Goal: Transaction & Acquisition: Purchase product/service

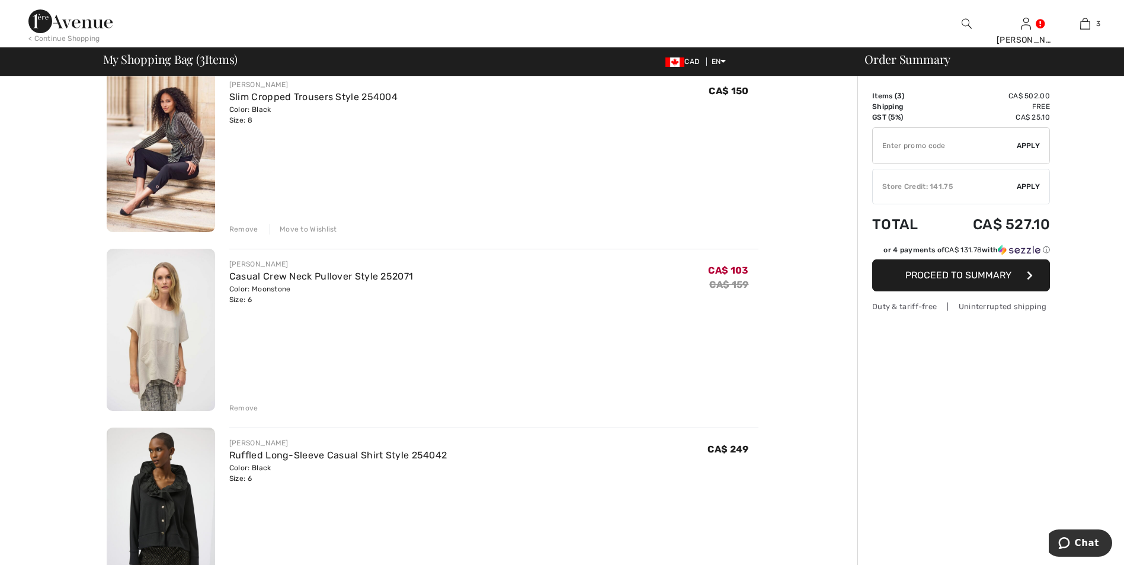
scroll to position [296, 0]
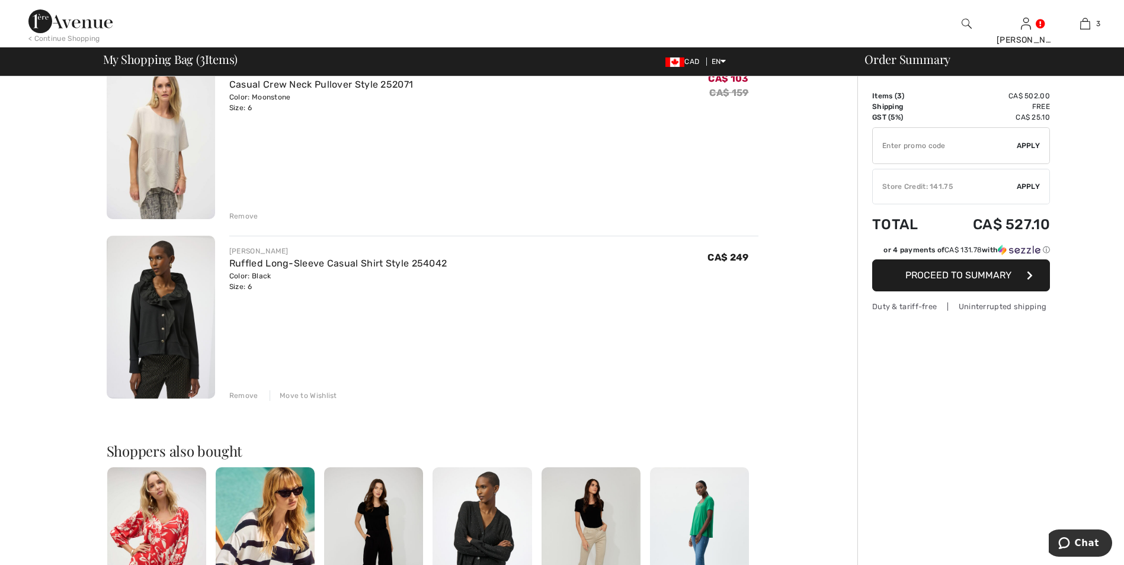
click at [249, 214] on div "Remove" at bounding box center [243, 216] width 29 height 11
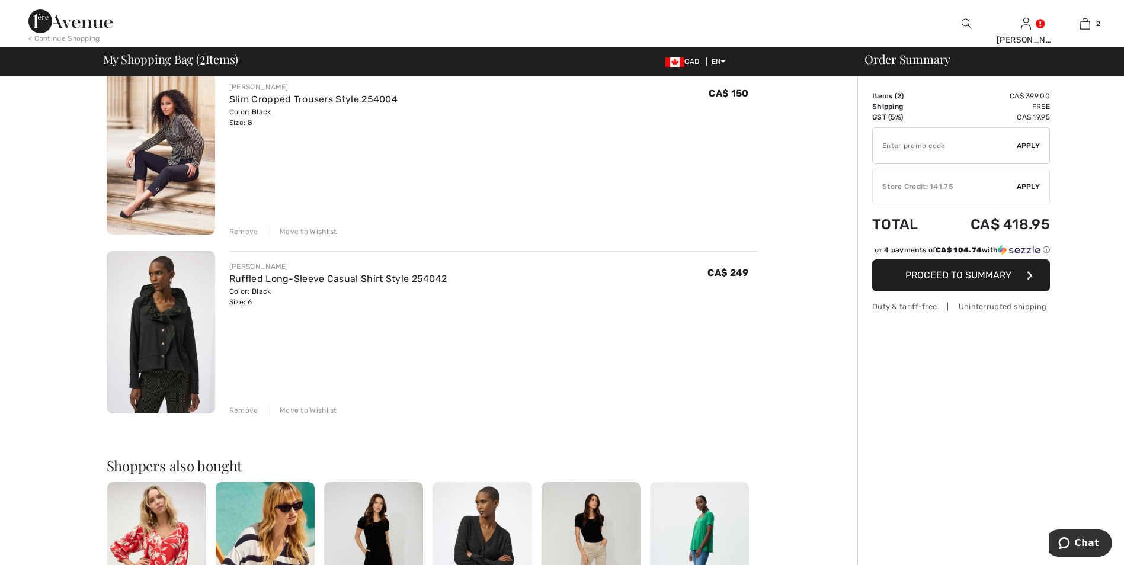
scroll to position [0, 0]
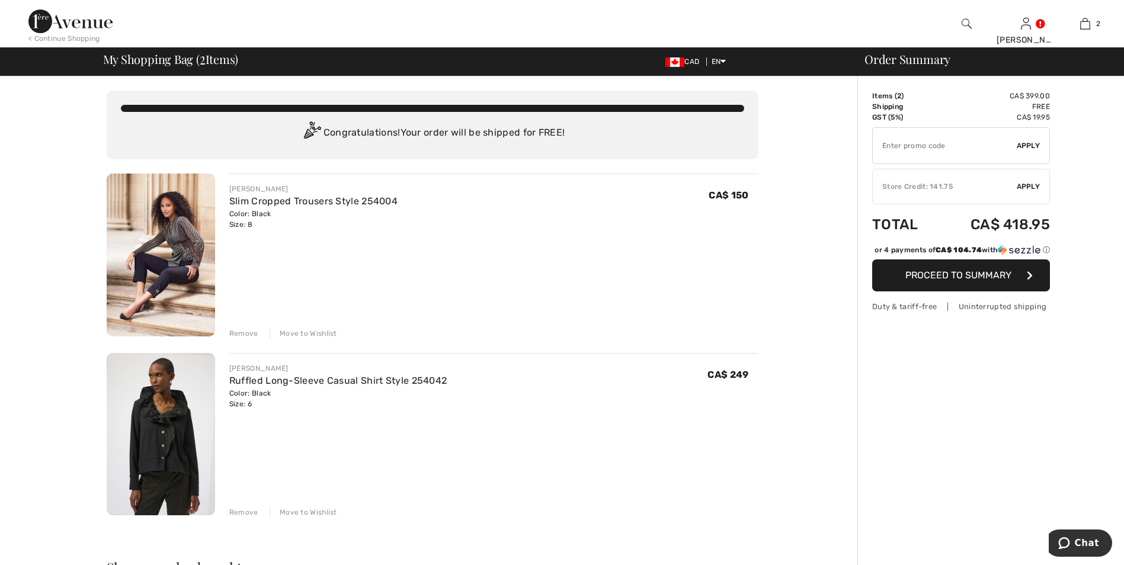
click at [250, 334] on div "Remove" at bounding box center [243, 333] width 29 height 11
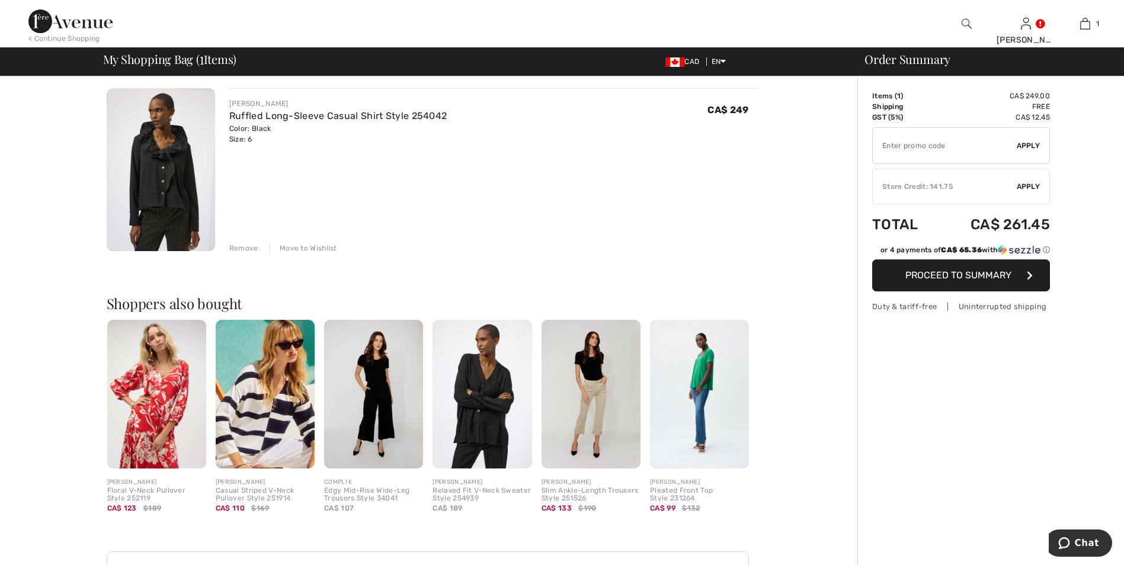
scroll to position [237, 0]
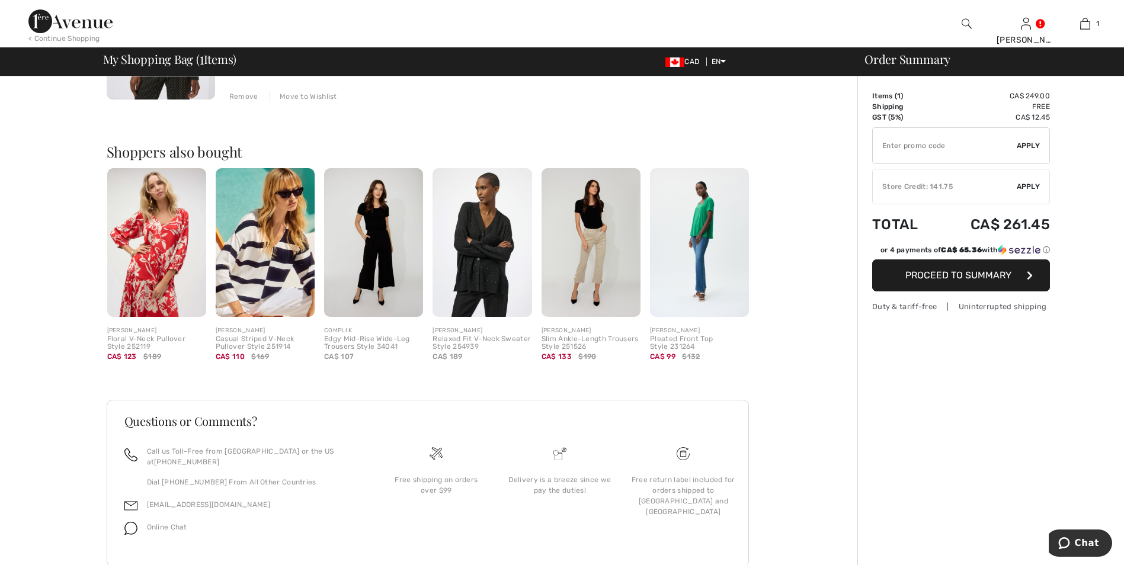
click at [497, 275] on img at bounding box center [482, 242] width 99 height 149
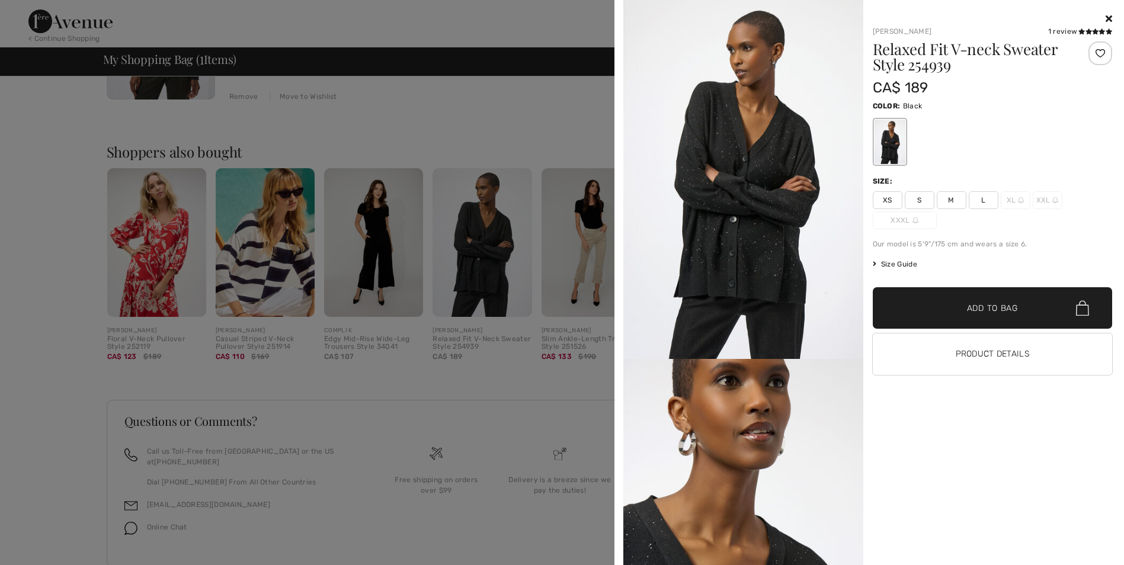
click at [1110, 17] on icon at bounding box center [1109, 18] width 7 height 9
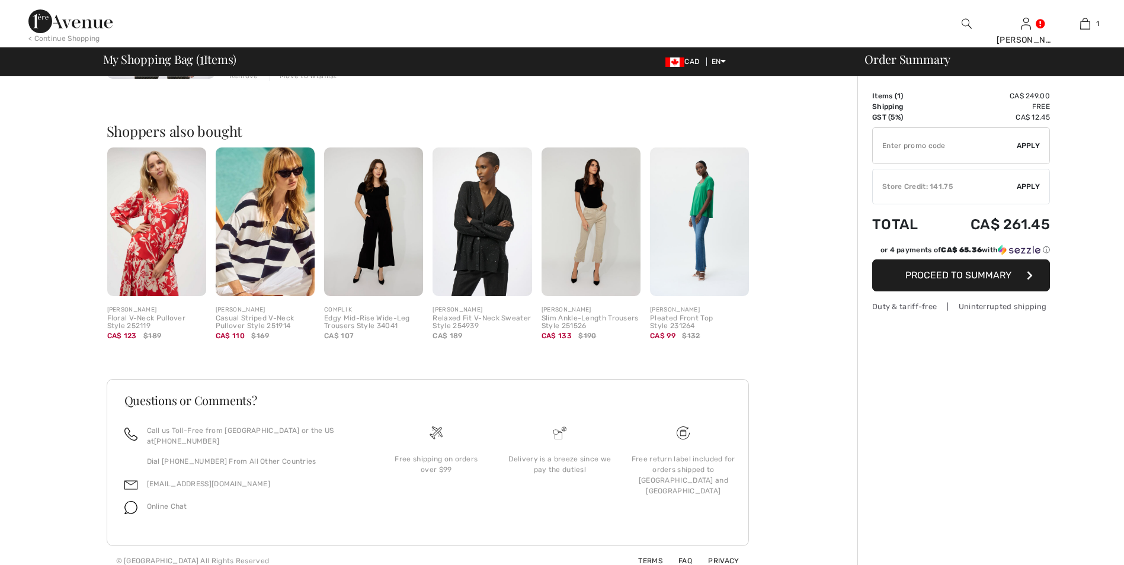
scroll to position [0, 0]
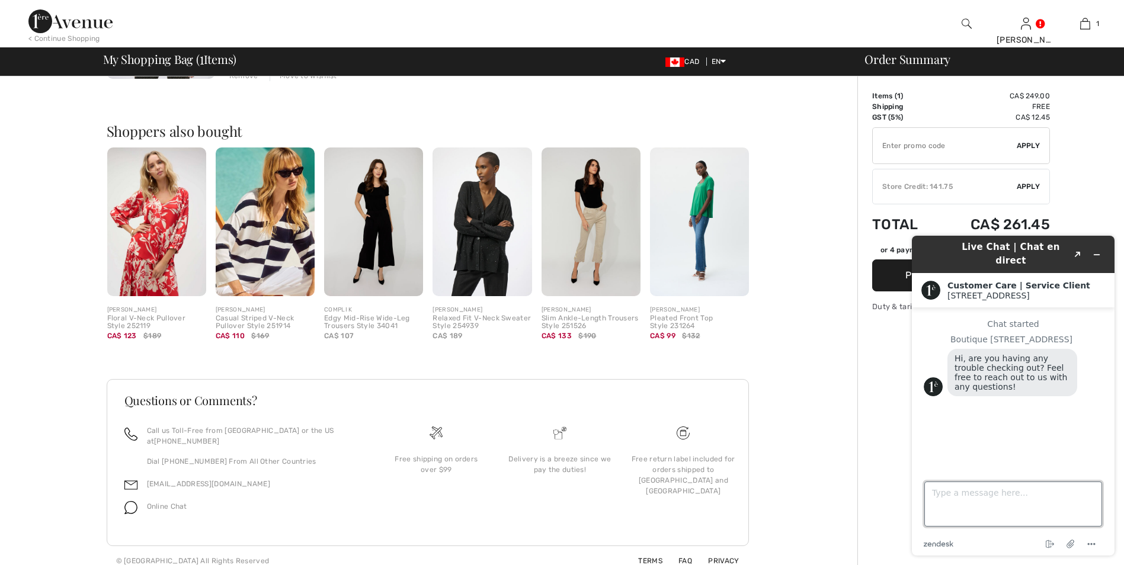
click at [931, 493] on textarea "Type a message here..." at bounding box center [1014, 504] width 178 height 45
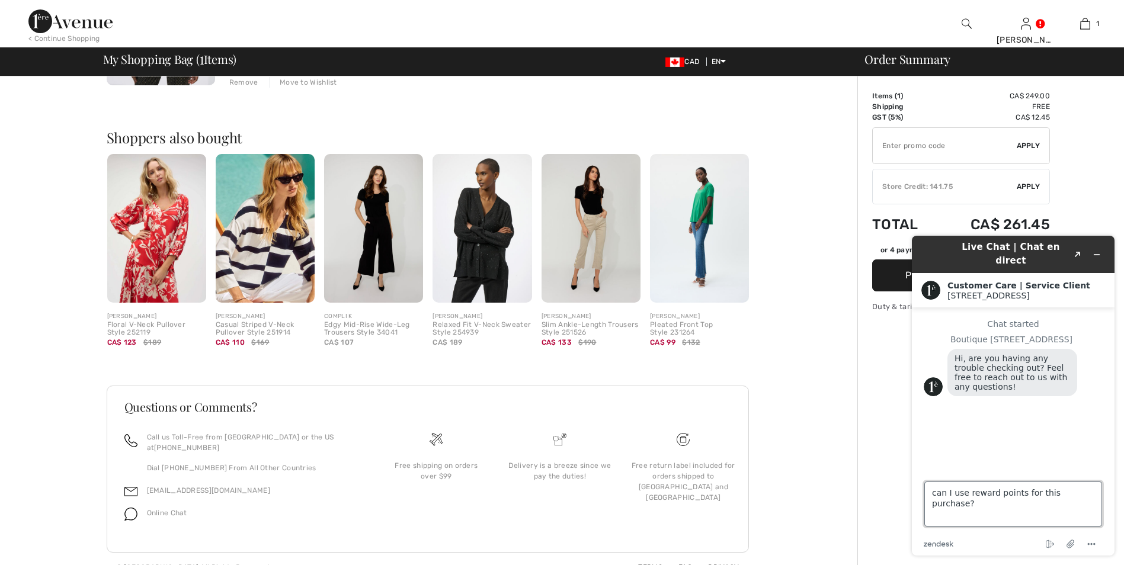
scroll to position [258, 0]
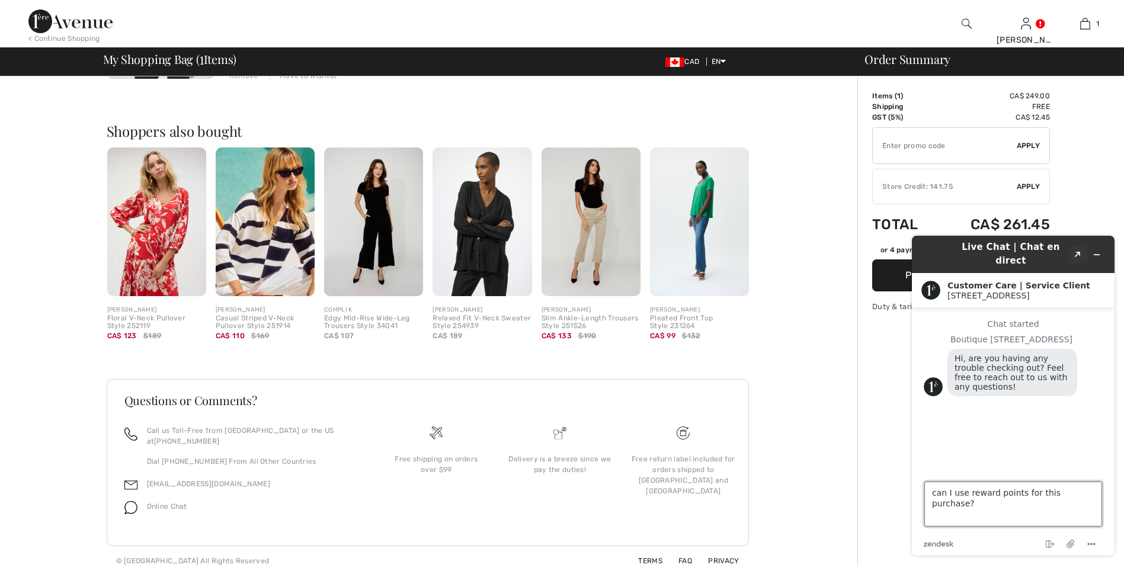
type textarea "can I use reward points for this purchase?"
click at [1077, 252] on icon "Created with Sketch." at bounding box center [1078, 255] width 7 height 6
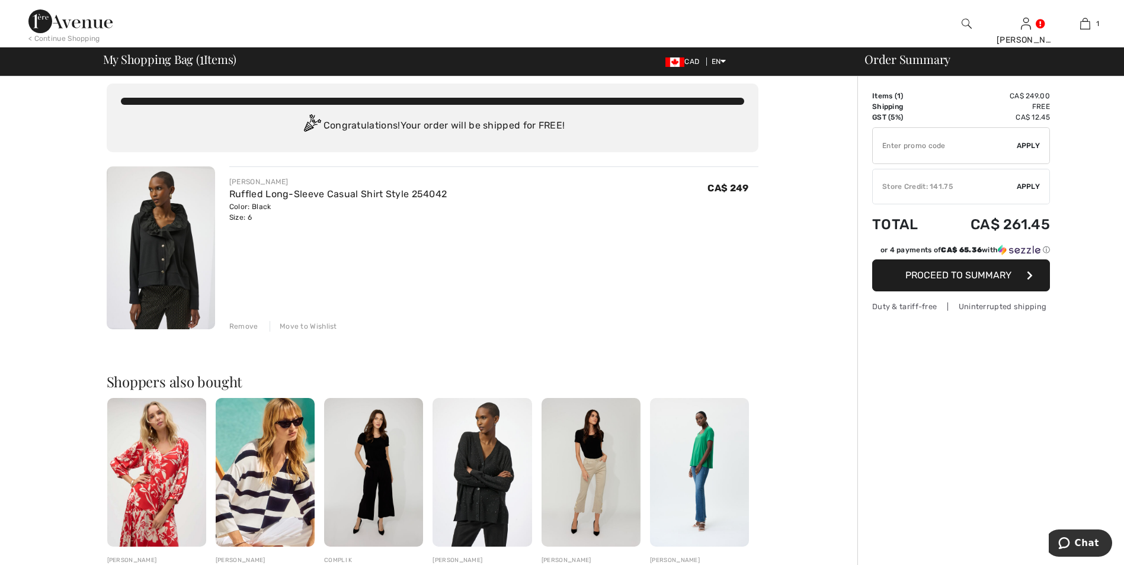
scroll to position [0, 0]
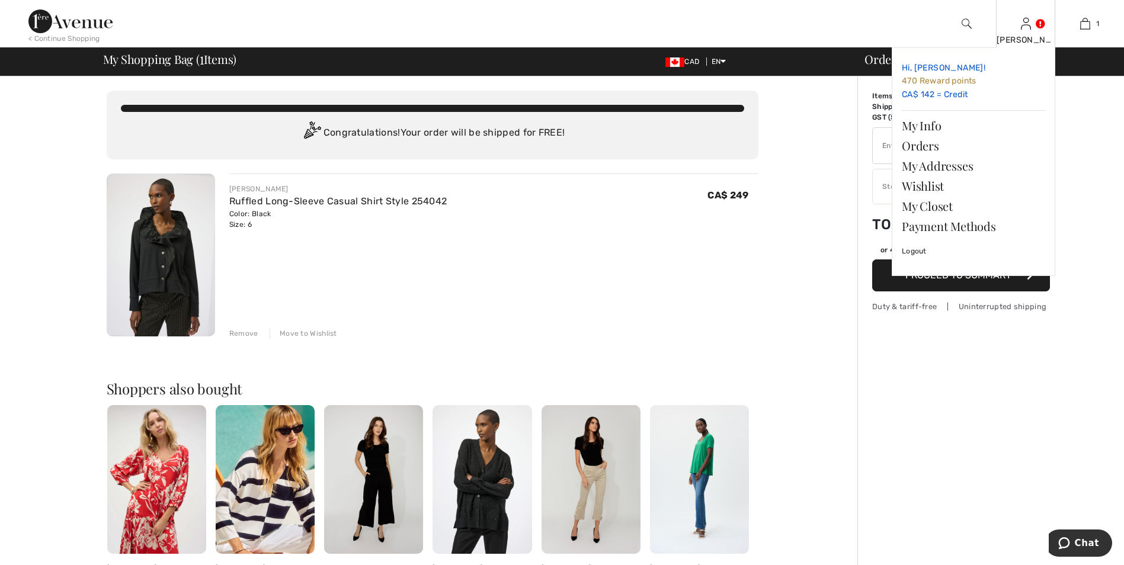
click at [937, 80] on span "470 Reward points" at bounding box center [939, 81] width 75 height 10
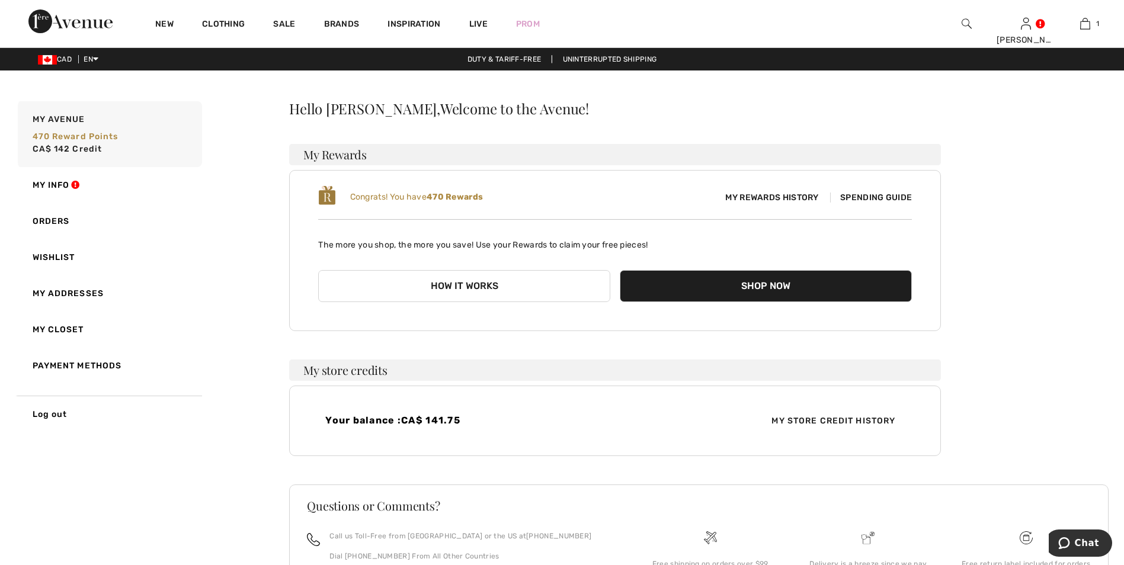
click at [778, 285] on button "Shop Now" at bounding box center [766, 286] width 292 height 32
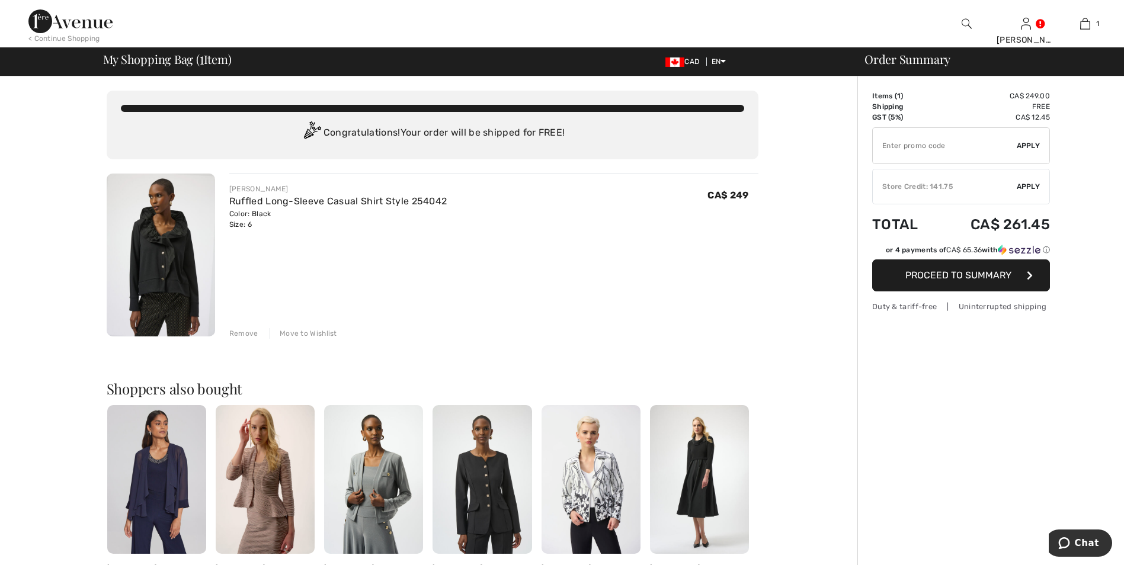
click at [192, 255] on img at bounding box center [161, 255] width 108 height 163
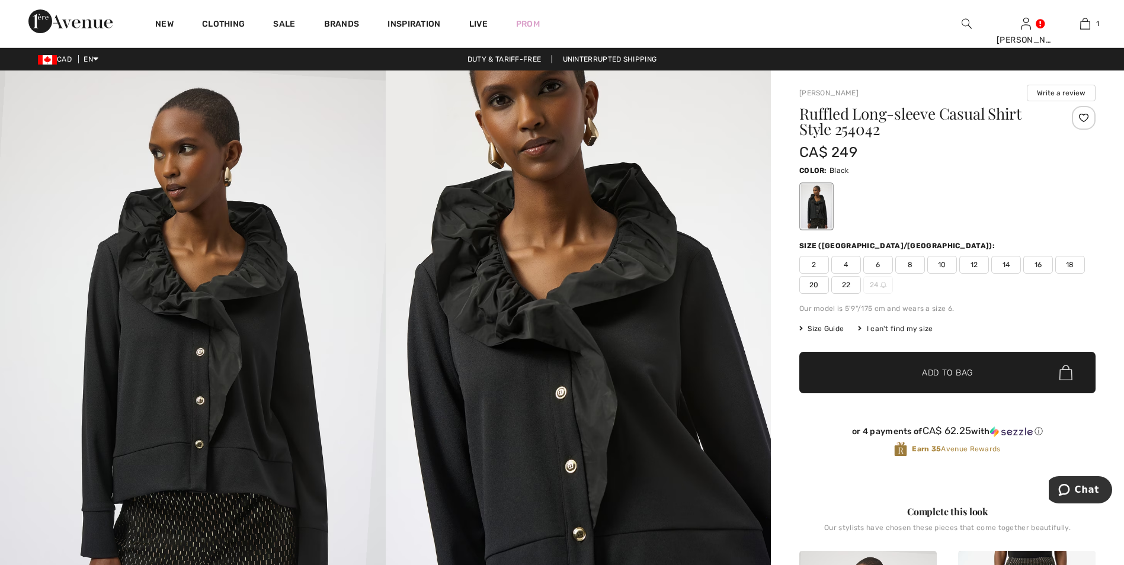
click at [880, 266] on span "6" at bounding box center [879, 265] width 30 height 18
click at [951, 375] on span "Add to Bag" at bounding box center [947, 373] width 51 height 12
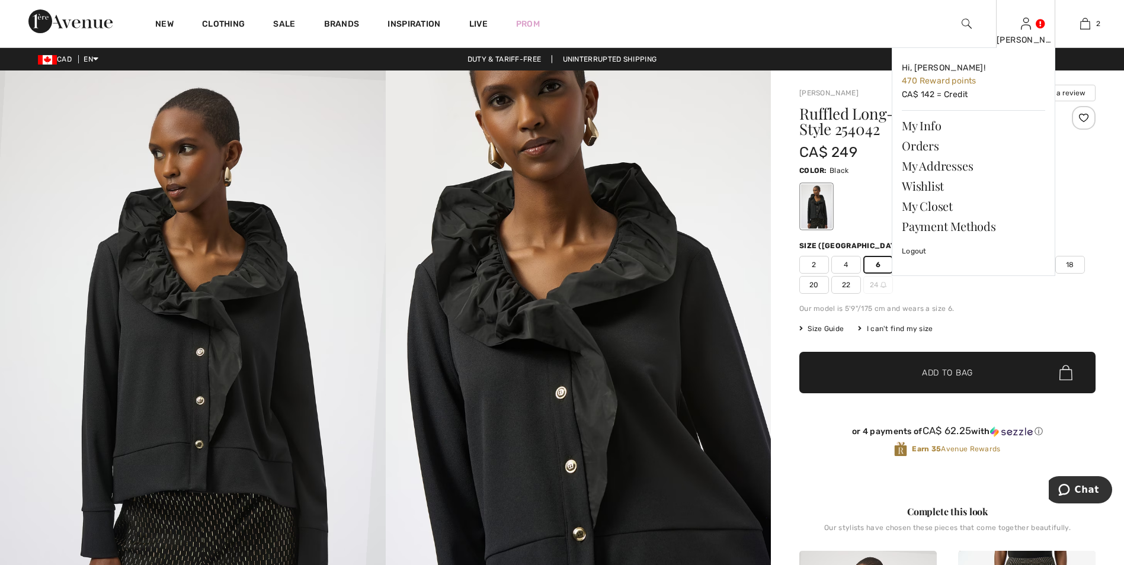
click at [1022, 33] on div "Helen Hi, Helen! 470 Reward points CA$ 142 = Credit My Info Orders My Addresses…" at bounding box center [1025, 23] width 59 height 47
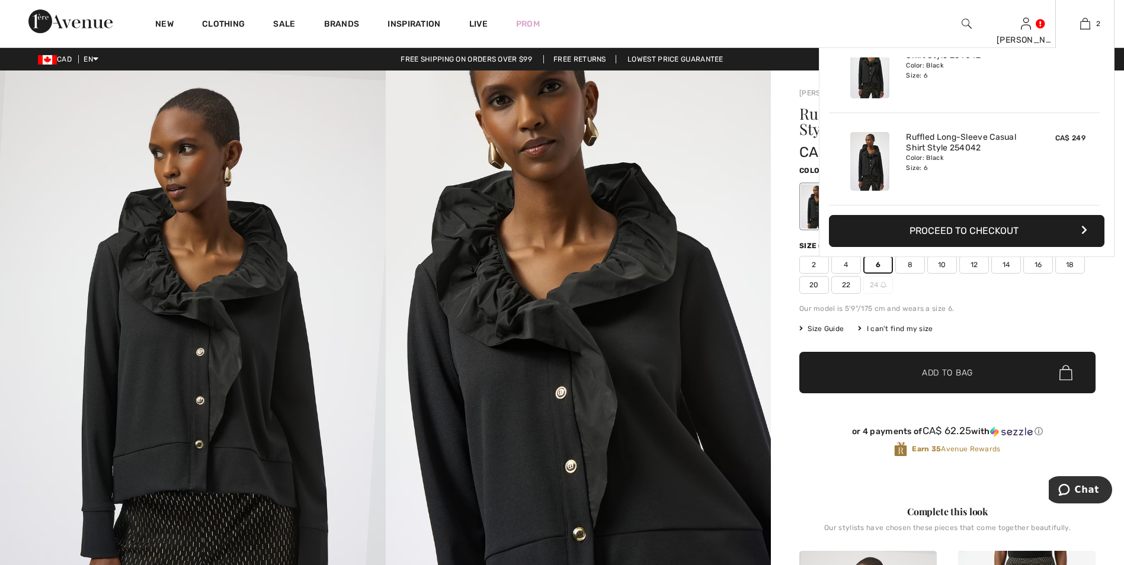
click at [961, 229] on button "Proceed to Checkout" at bounding box center [967, 231] width 276 height 32
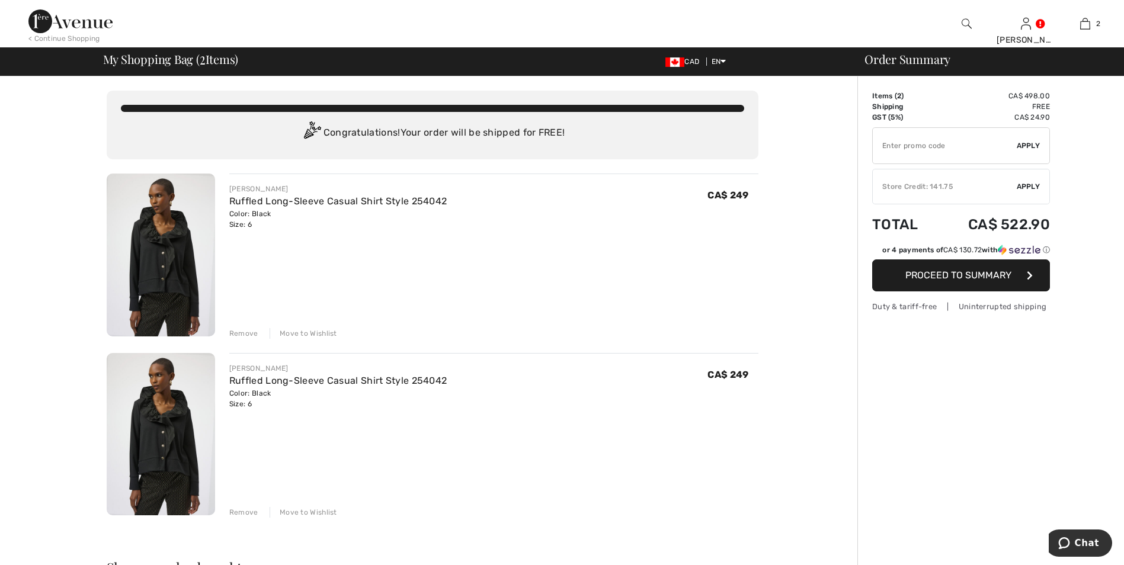
click at [244, 513] on div "Remove" at bounding box center [243, 512] width 29 height 11
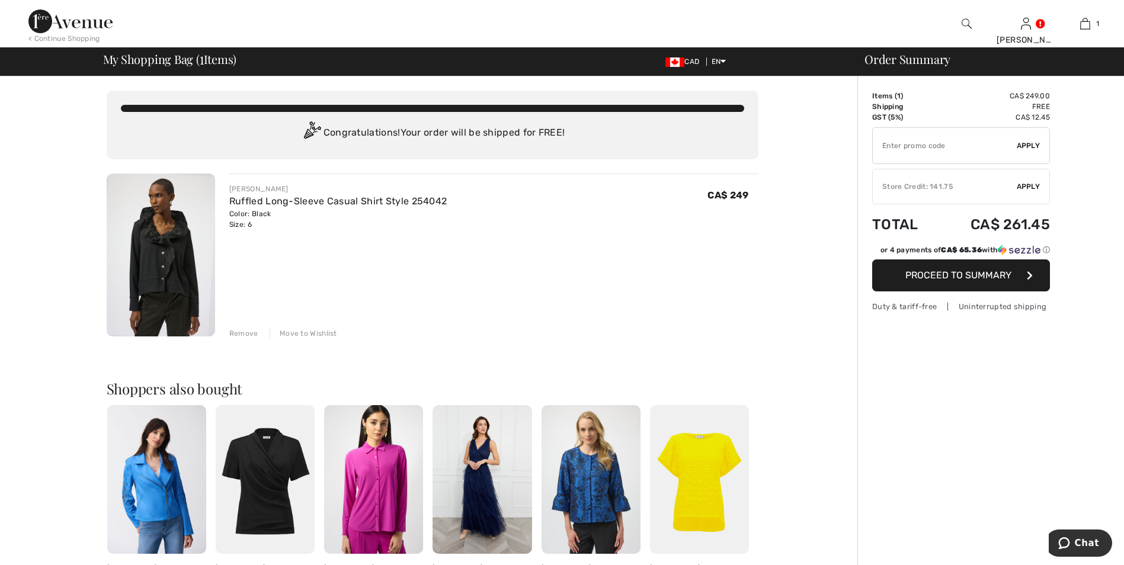
click at [1023, 146] on span "Apply" at bounding box center [1029, 145] width 24 height 11
click at [1023, 186] on span "Apply" at bounding box center [1029, 186] width 24 height 11
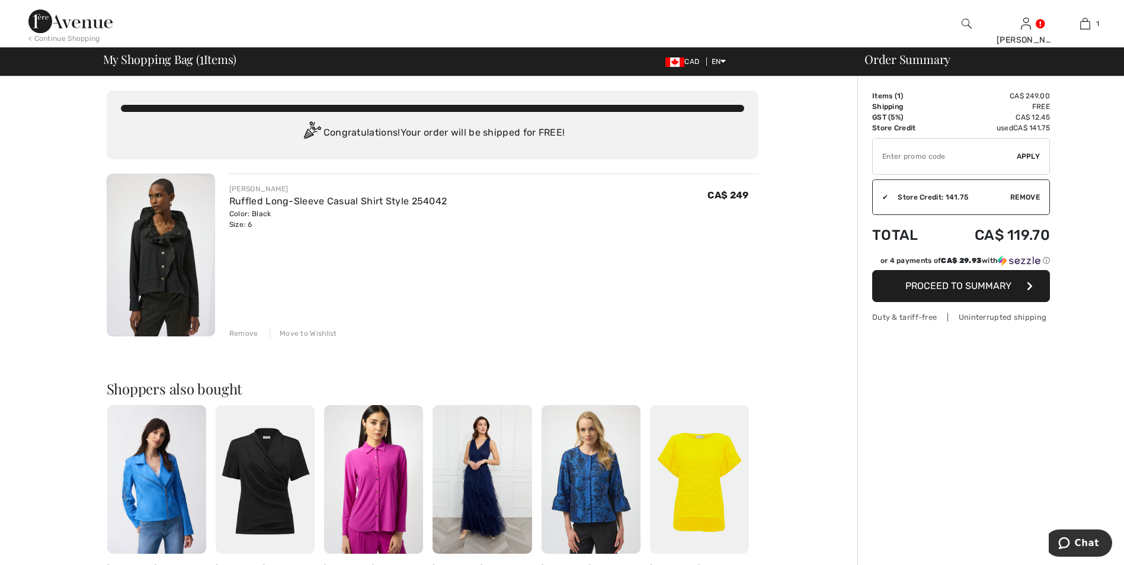
click at [970, 286] on span "Proceed to Summary" at bounding box center [959, 285] width 106 height 11
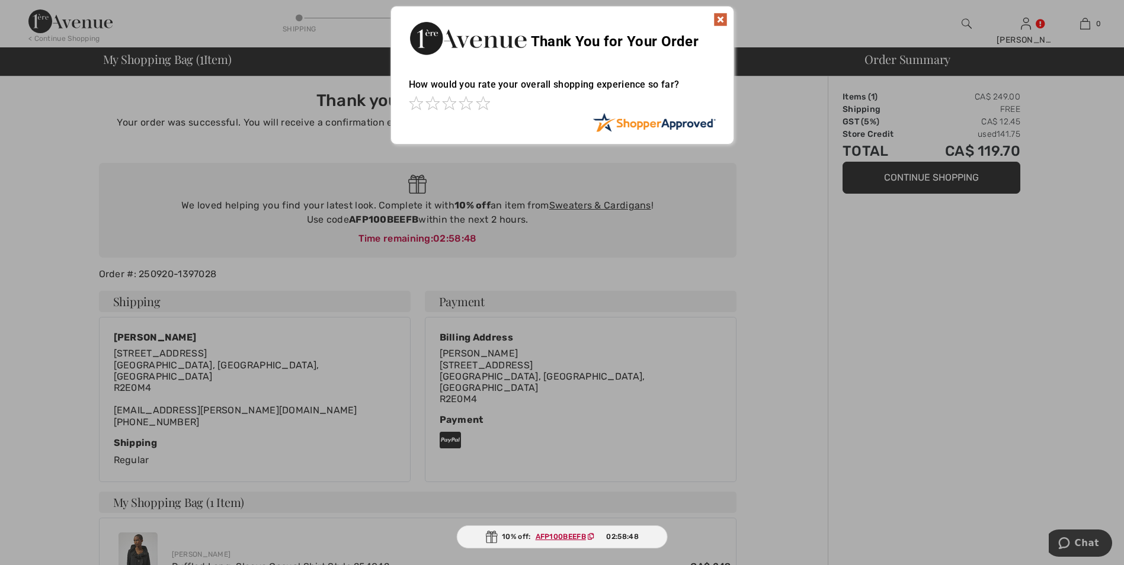
click at [721, 18] on img at bounding box center [721, 19] width 14 height 14
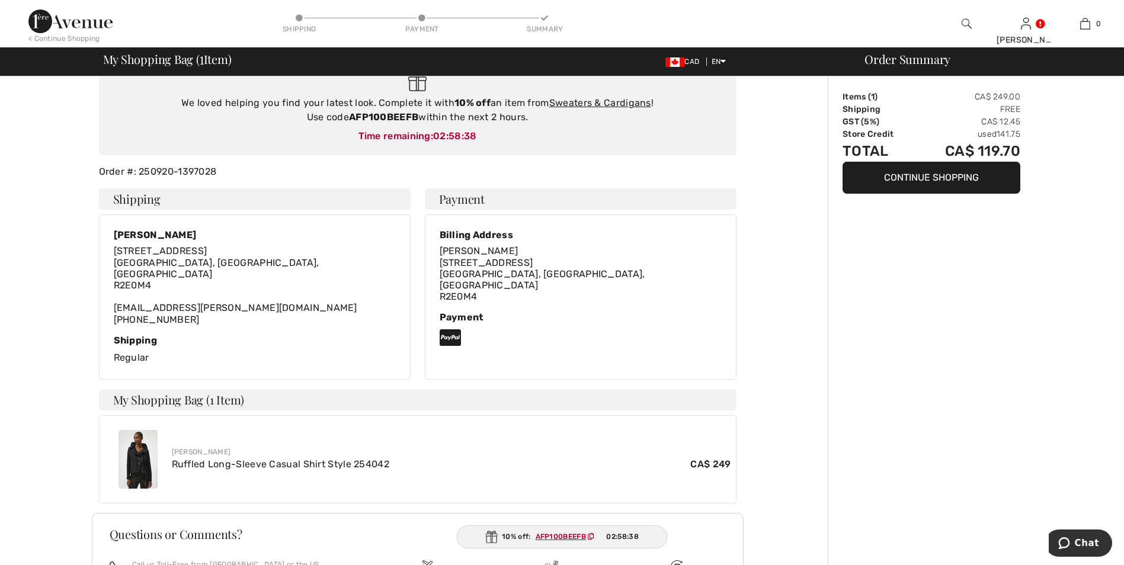
scroll to position [225, 0]
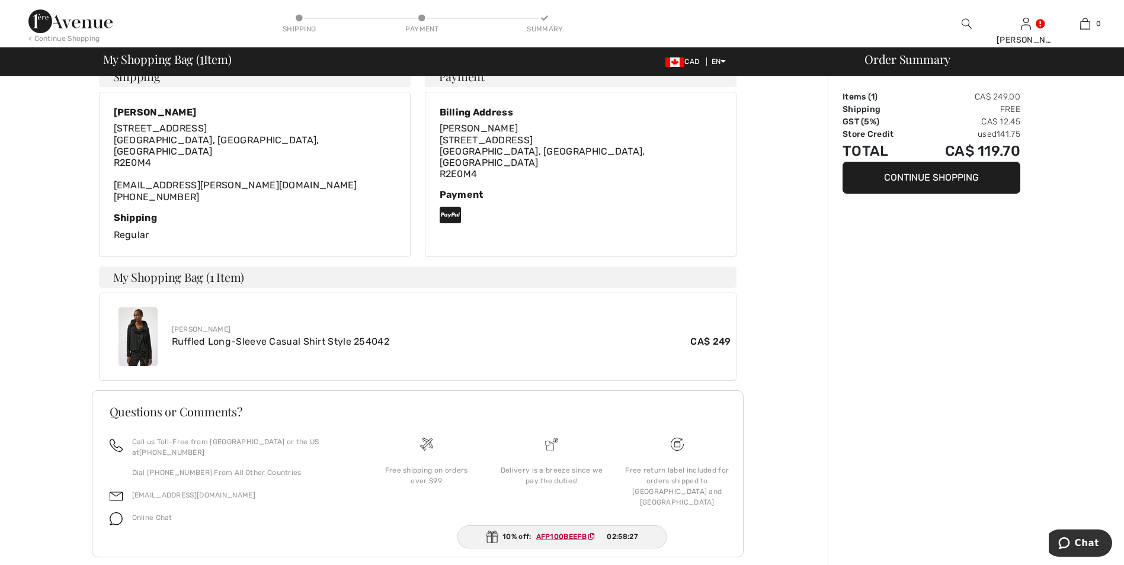
click at [909, 179] on button "Continue Shopping" at bounding box center [932, 178] width 178 height 32
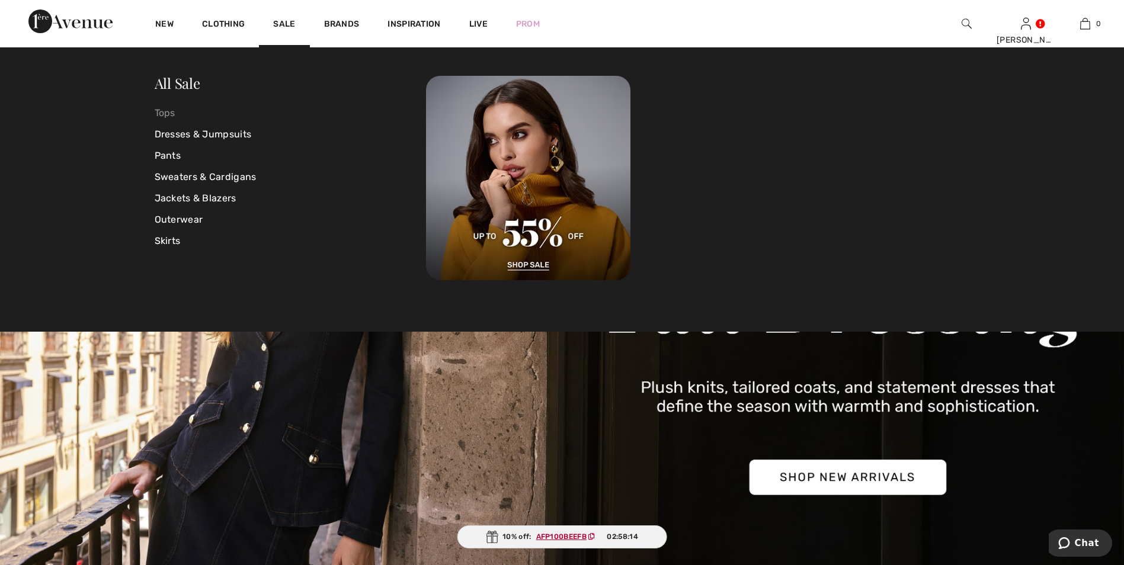
click at [168, 113] on link "Tops" at bounding box center [291, 113] width 272 height 21
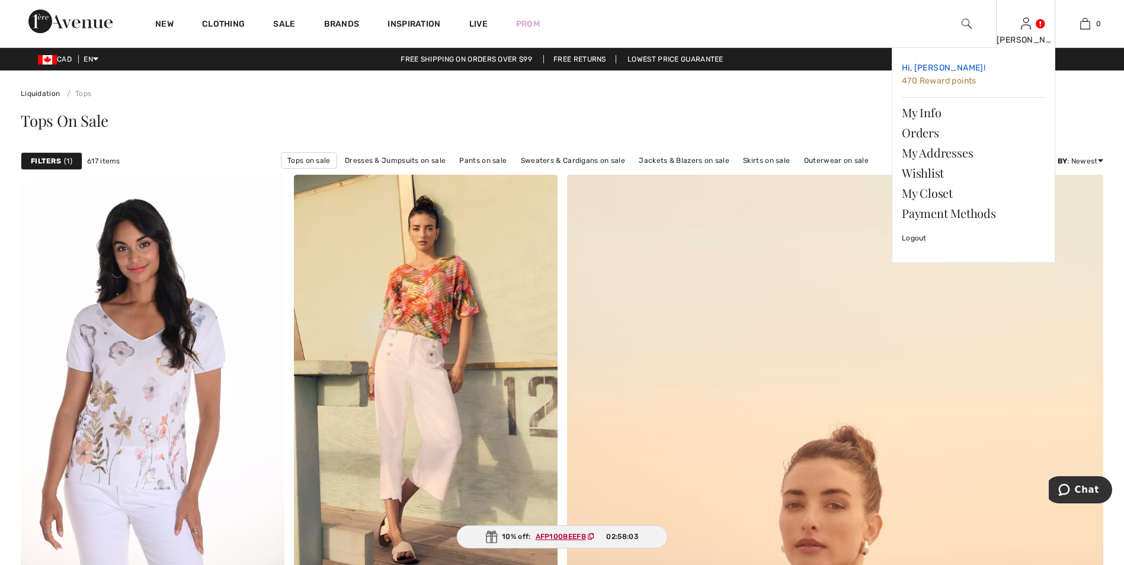
click at [928, 80] on span "470 Reward points" at bounding box center [939, 81] width 75 height 10
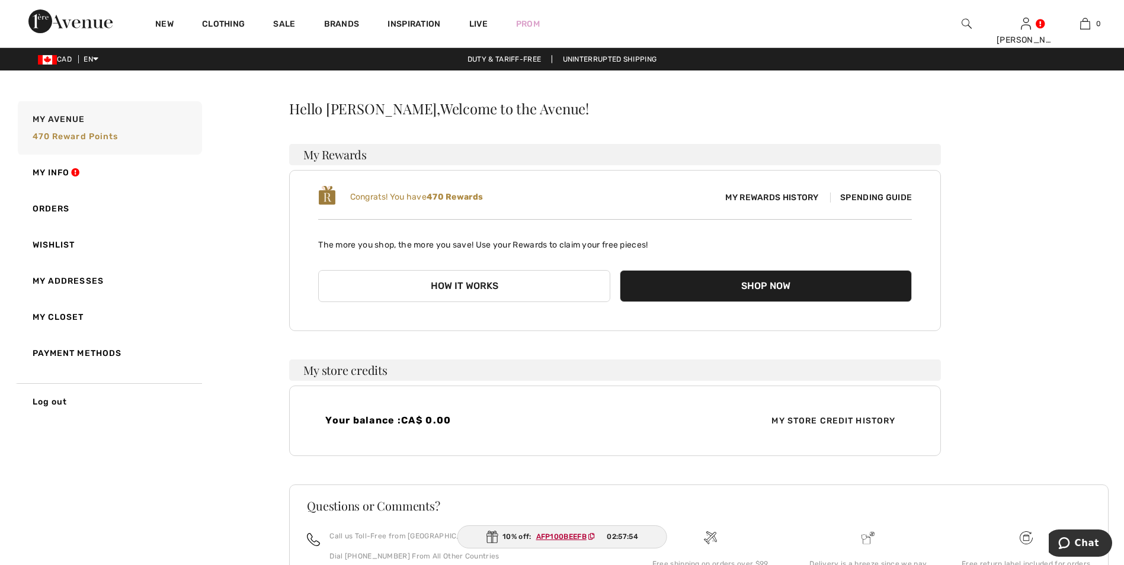
click at [784, 285] on button "Shop Now" at bounding box center [766, 286] width 292 height 32
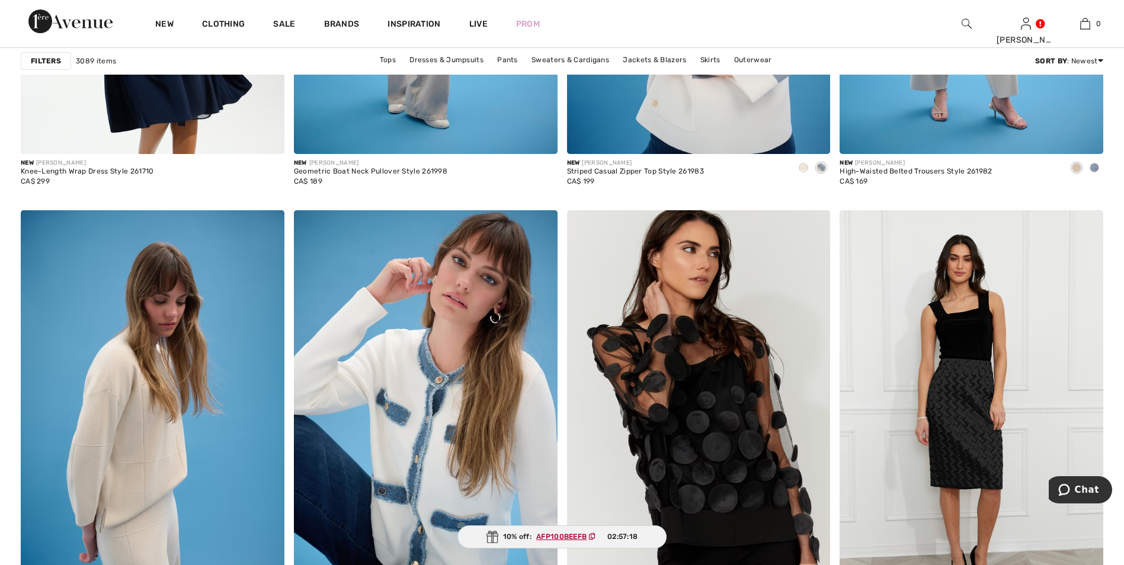
scroll to position [2963, 0]
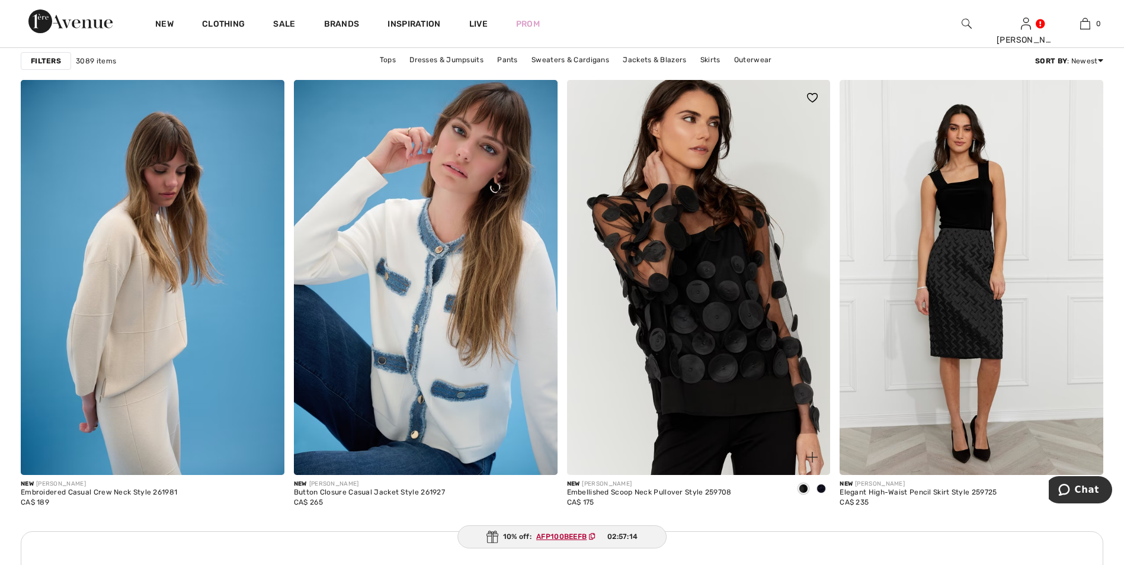
click at [679, 381] on img at bounding box center [699, 277] width 264 height 395
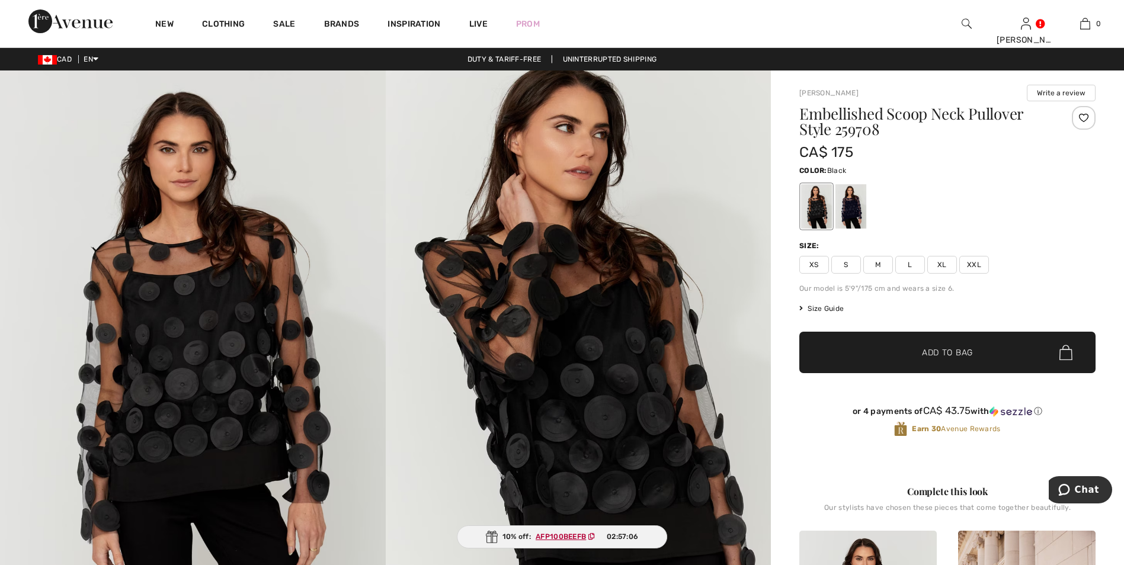
click at [845, 260] on span "S" at bounding box center [847, 265] width 30 height 18
click at [922, 352] on span "Add to Bag" at bounding box center [947, 353] width 51 height 12
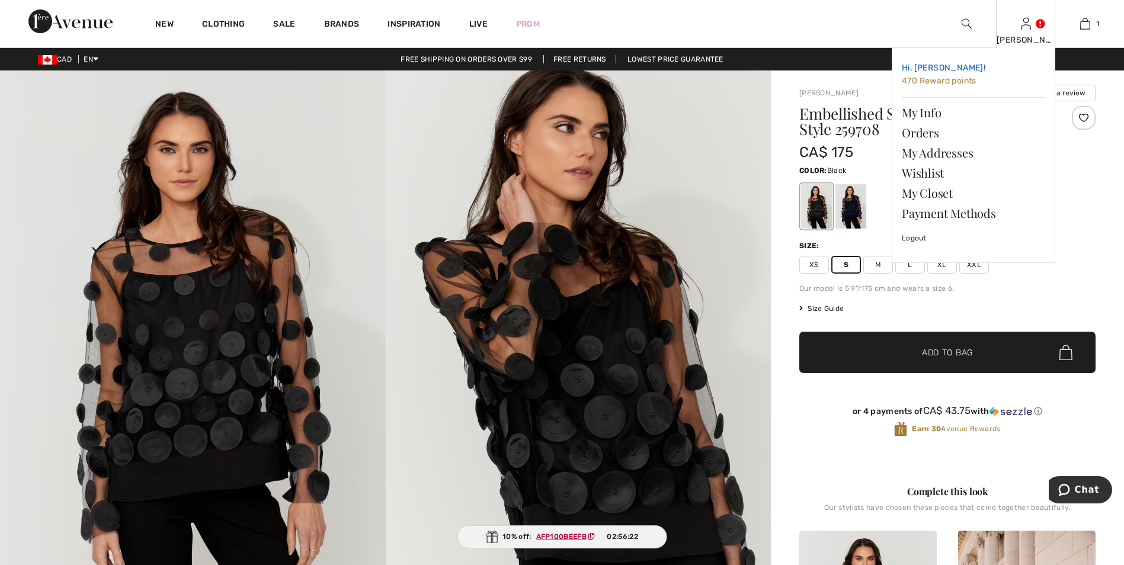
click at [915, 81] on span "470 Reward points" at bounding box center [939, 81] width 75 height 10
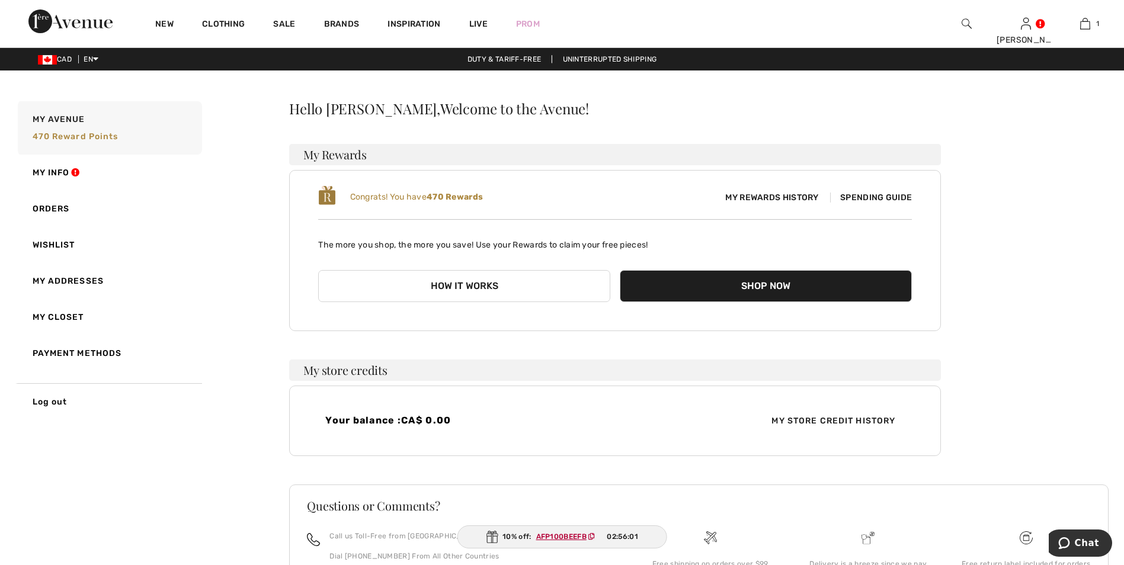
click at [866, 196] on span "Spending Guide" at bounding box center [871, 198] width 82 height 10
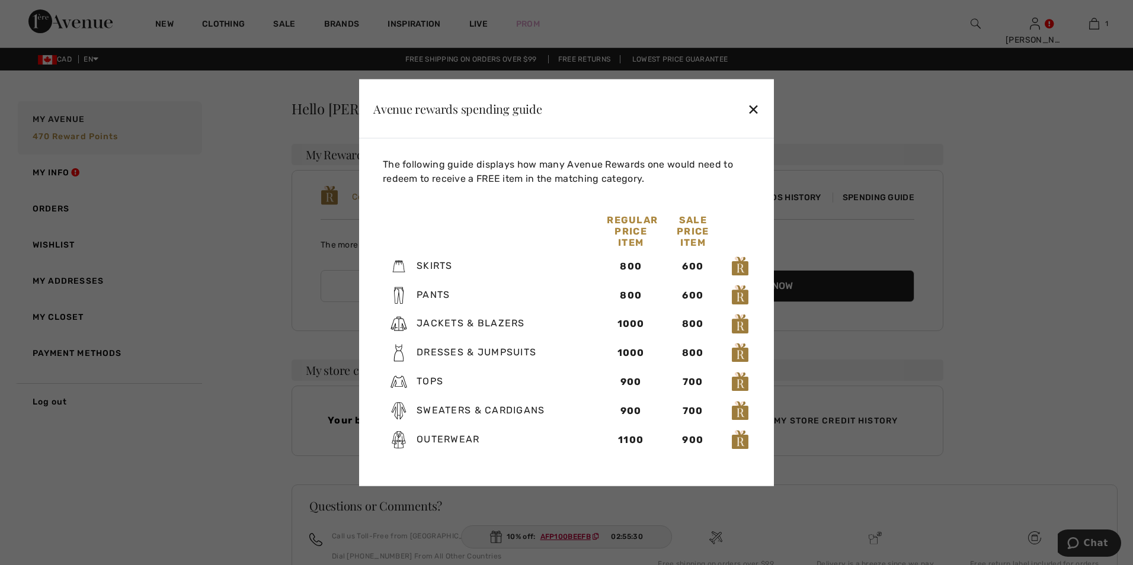
click at [399, 385] on img at bounding box center [399, 382] width 18 height 18
click at [399, 383] on img at bounding box center [399, 382] width 18 height 18
click at [755, 108] on div "✕" at bounding box center [753, 108] width 12 height 25
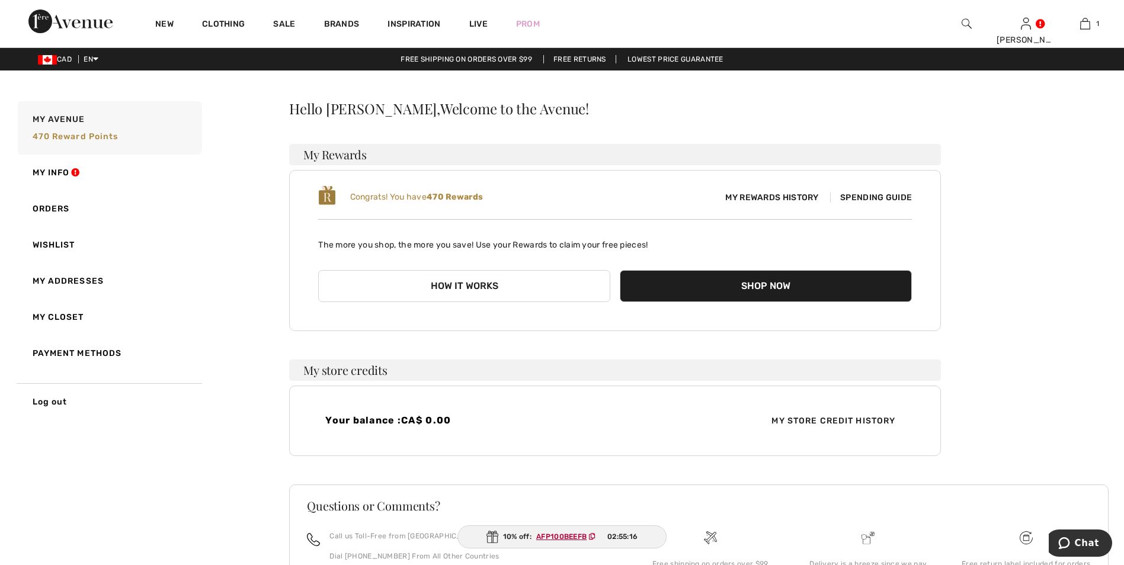
click at [773, 195] on span "My Rewards History" at bounding box center [772, 197] width 112 height 12
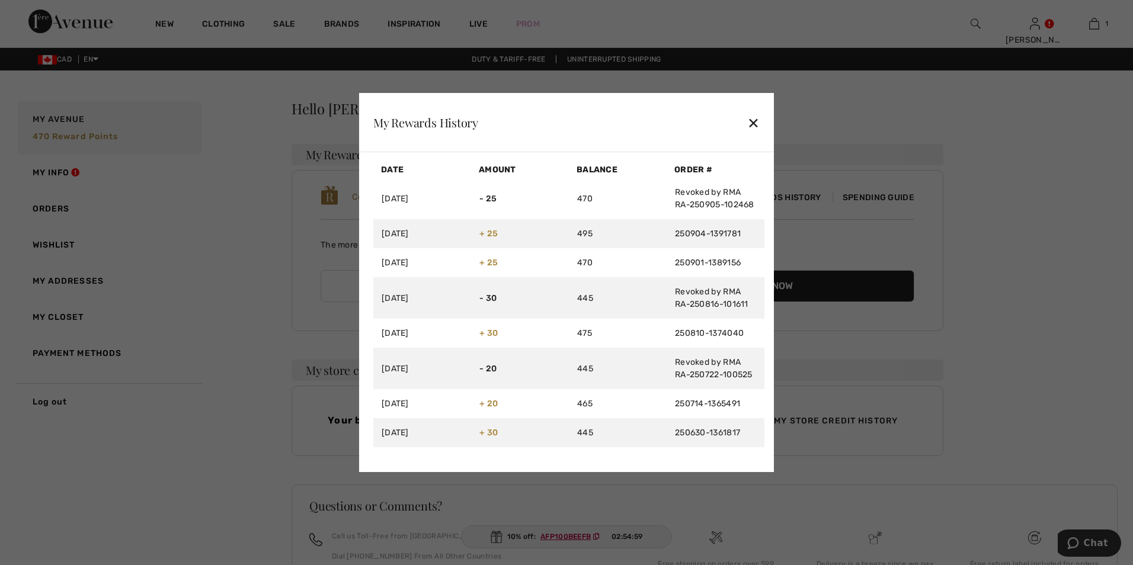
click at [757, 120] on div "✕" at bounding box center [753, 122] width 12 height 25
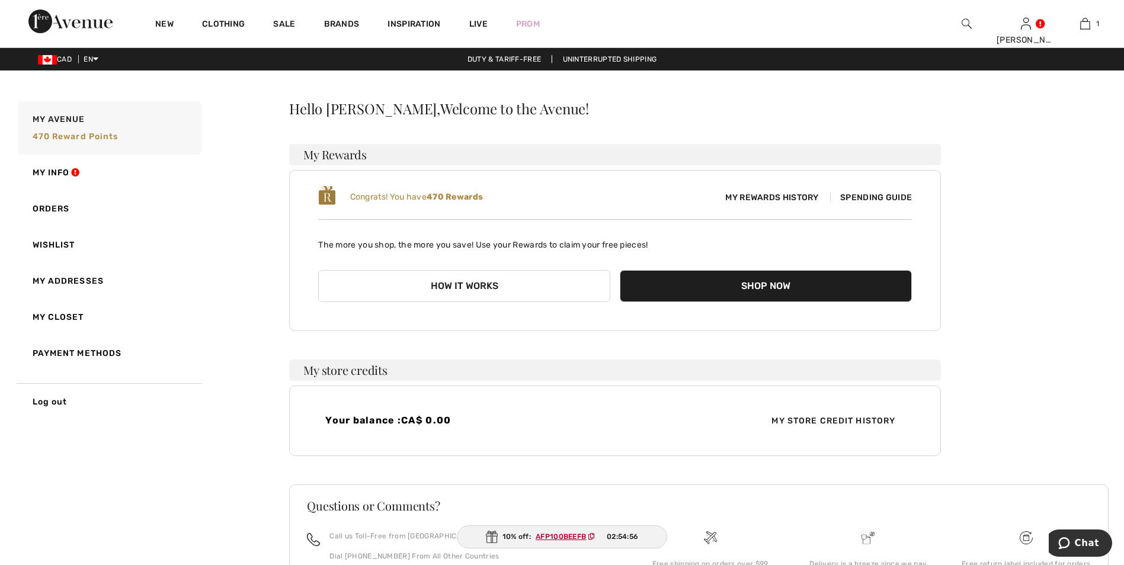
click at [788, 194] on span "My Rewards History" at bounding box center [772, 197] width 112 height 12
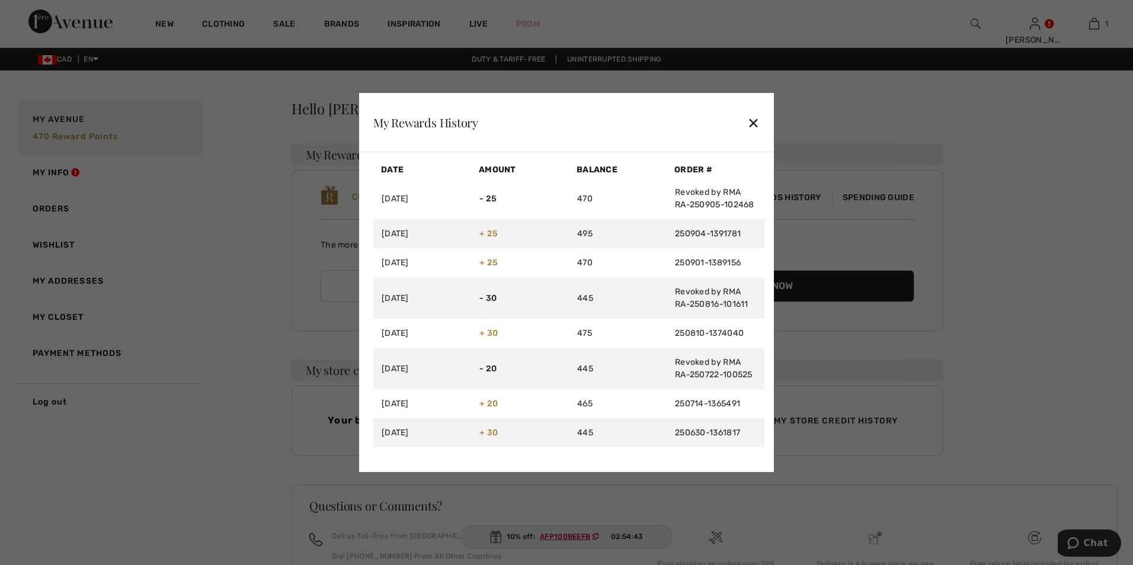
click at [753, 120] on div "✕" at bounding box center [753, 122] width 12 height 25
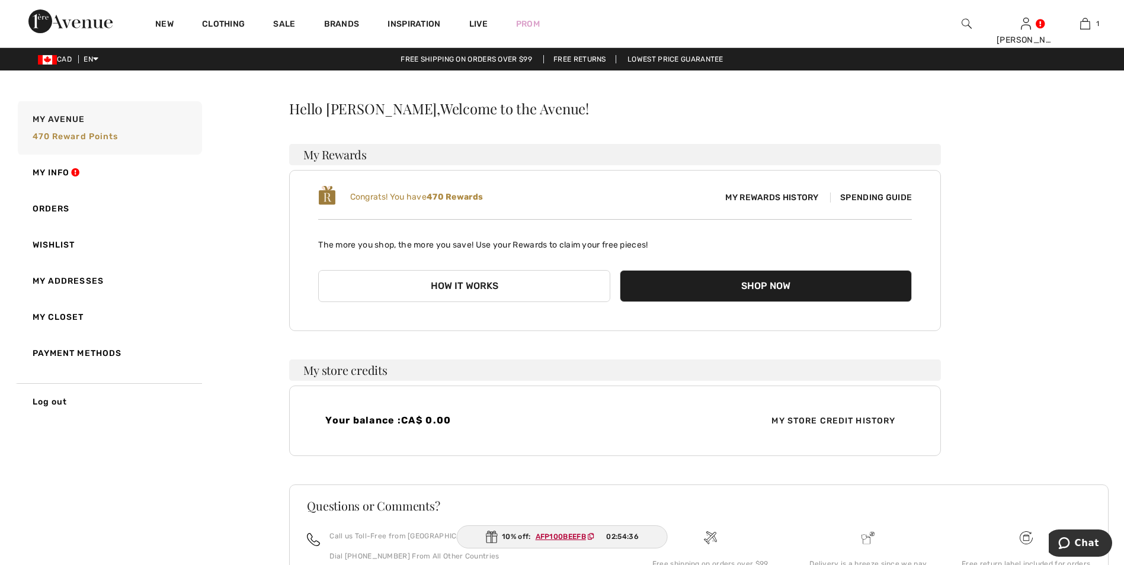
click at [758, 283] on button "Shop Now" at bounding box center [766, 286] width 292 height 32
click at [110, 136] on span "470 Reward points" at bounding box center [76, 137] width 86 height 10
click at [59, 121] on span "My Avenue" at bounding box center [59, 119] width 53 height 12
click at [62, 170] on link "My Info" at bounding box center [108, 173] width 187 height 36
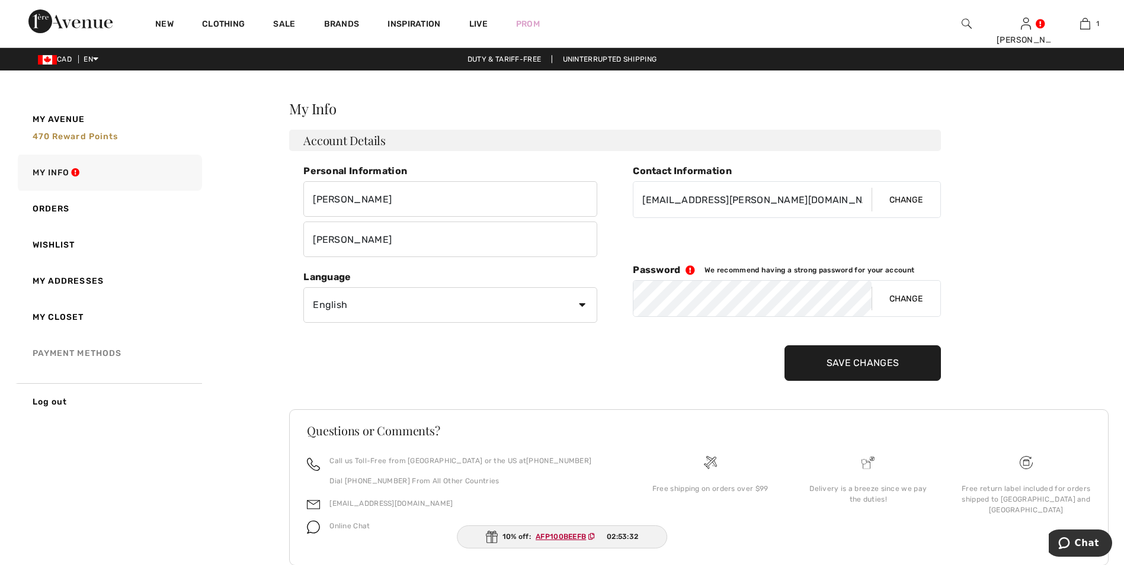
click at [91, 354] on link "Payment Methods" at bounding box center [108, 353] width 187 height 36
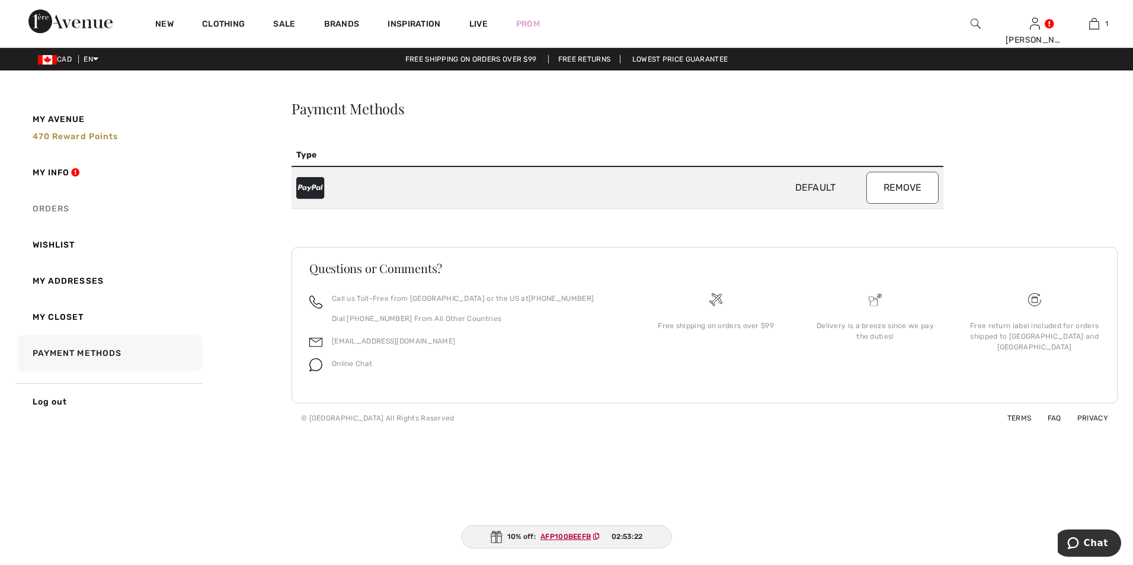
click at [57, 204] on link "Orders" at bounding box center [108, 209] width 187 height 36
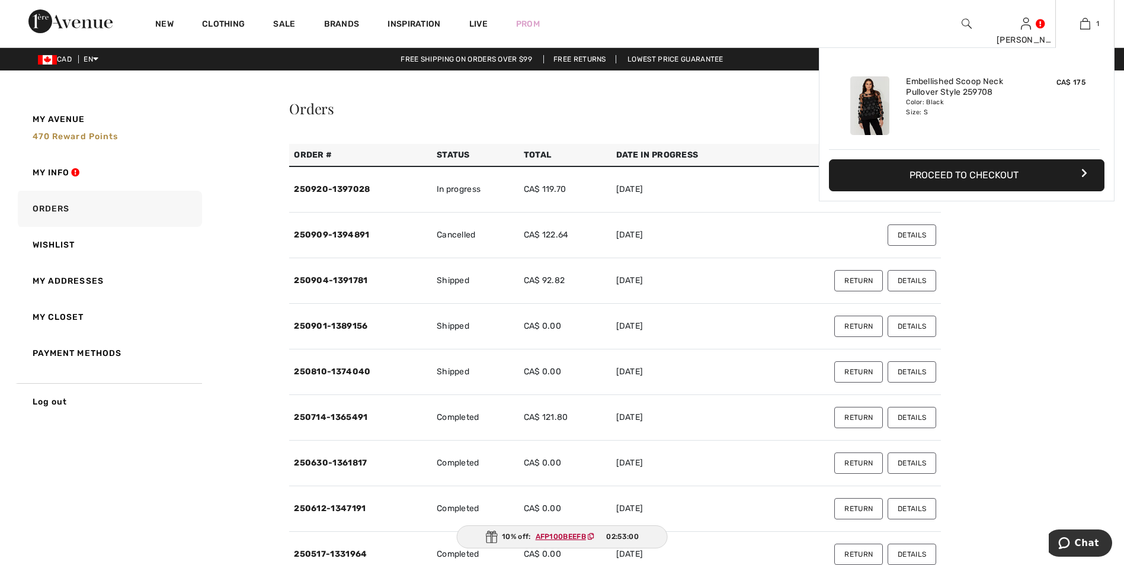
click at [969, 172] on button "Proceed to Checkout" at bounding box center [967, 175] width 276 height 32
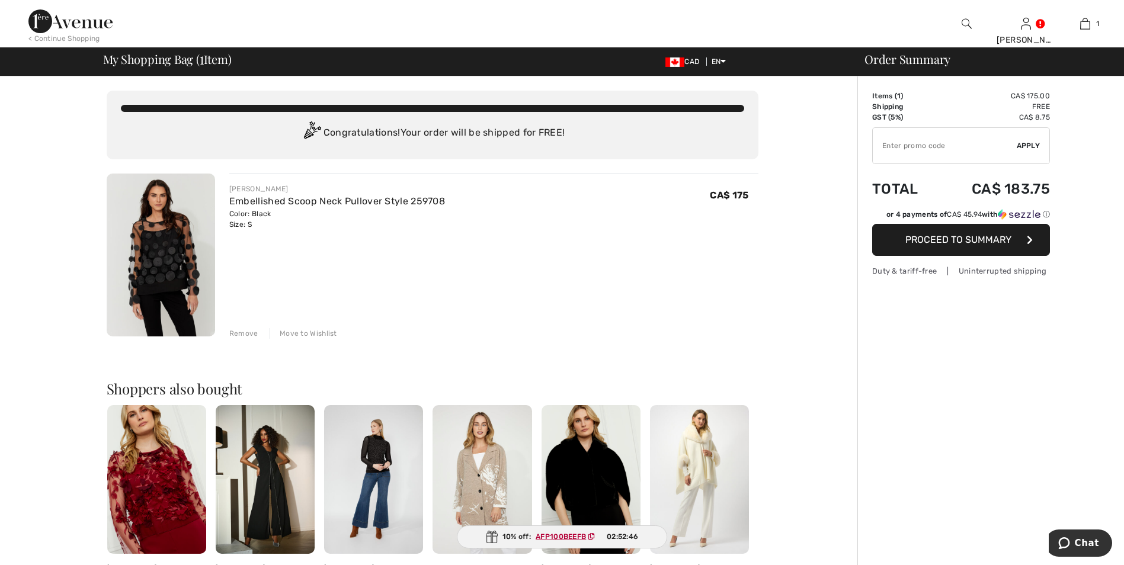
click at [879, 144] on input "TEXT" at bounding box center [945, 146] width 144 height 36
click at [886, 144] on input "TEXT" at bounding box center [945, 146] width 144 height 36
click at [874, 150] on input "TEXT" at bounding box center [945, 146] width 144 height 36
type input "REWARDS"
click at [1029, 145] on span "Apply" at bounding box center [1029, 145] width 24 height 11
